Goal: Task Accomplishment & Management: Use online tool/utility

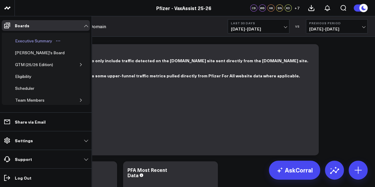
click at [48, 44] on div "Executive Summary" at bounding box center [34, 40] width 40 height 7
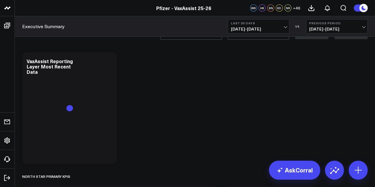
scroll to position [343, 0]
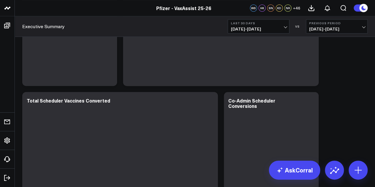
click at [274, 29] on span "[DATE] - [DATE]" at bounding box center [258, 29] width 55 height 5
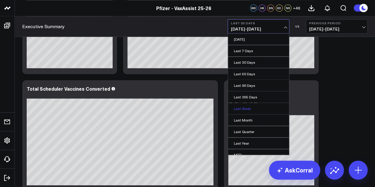
scroll to position [38, 0]
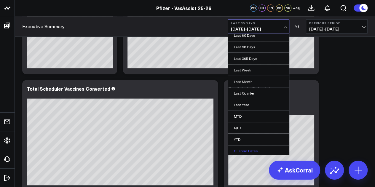
click at [247, 149] on link "Custom Dates" at bounding box center [258, 150] width 61 height 11
select select "9"
select select "2025"
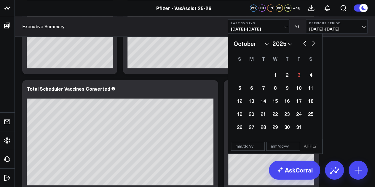
click at [303, 42] on button "button" at bounding box center [304, 42] width 6 height 7
select select "8"
select select "2025"
click at [285, 115] on div "25" at bounding box center [287, 114] width 12 height 12
type input "[DATE]"
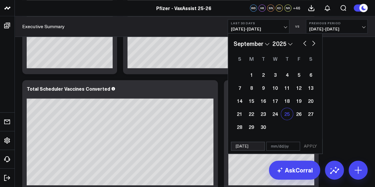
select select "8"
select select "2025"
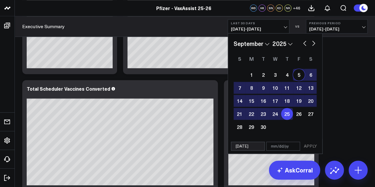
click at [315, 42] on button "button" at bounding box center [313, 42] width 6 height 7
select select "9"
select select "2025"
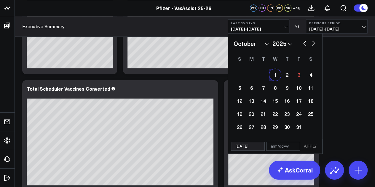
click at [276, 78] on div "1" at bounding box center [275, 75] width 12 height 12
type input "[DATE]"
select select "9"
select select "2025"
click at [308, 147] on button "APPLY" at bounding box center [310, 146] width 18 height 9
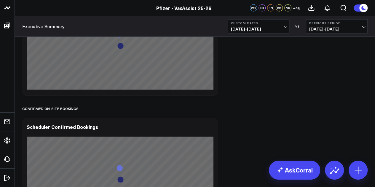
scroll to position [1123, 0]
